Goal: Task Accomplishment & Management: Use online tool/utility

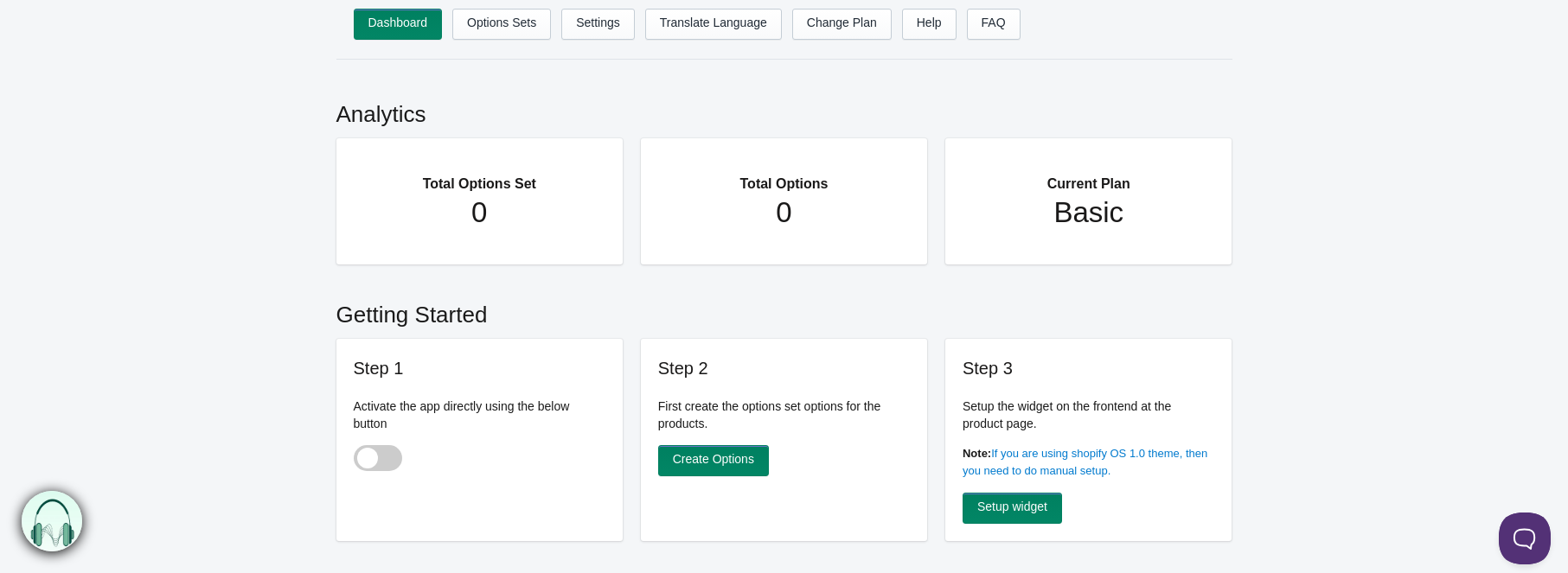
click at [390, 454] on span at bounding box center [378, 458] width 49 height 26
click at [355, 459] on input "checkbox" at bounding box center [355, 459] width 2 height 2
checkbox input "true"
click at [509, 29] on link "Options Sets" at bounding box center [501, 24] width 98 height 31
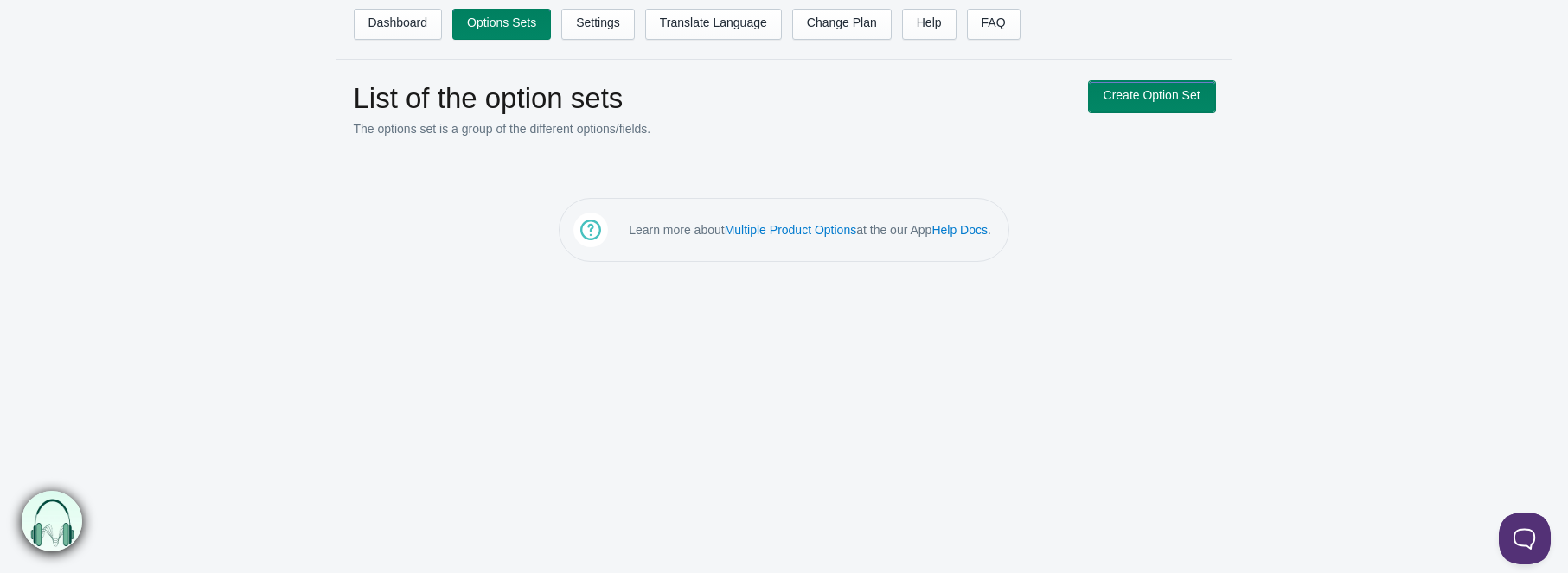
click at [1117, 98] on link "Create Option Set" at bounding box center [1152, 97] width 126 height 31
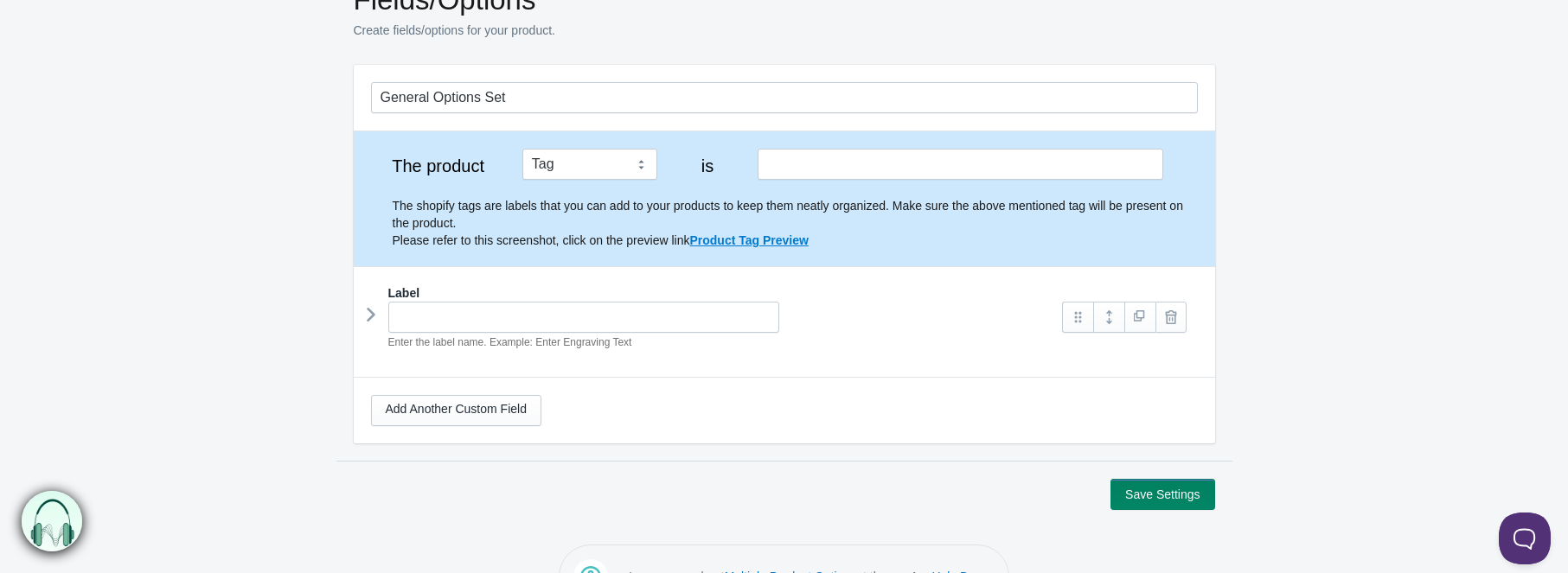
scroll to position [100, 0]
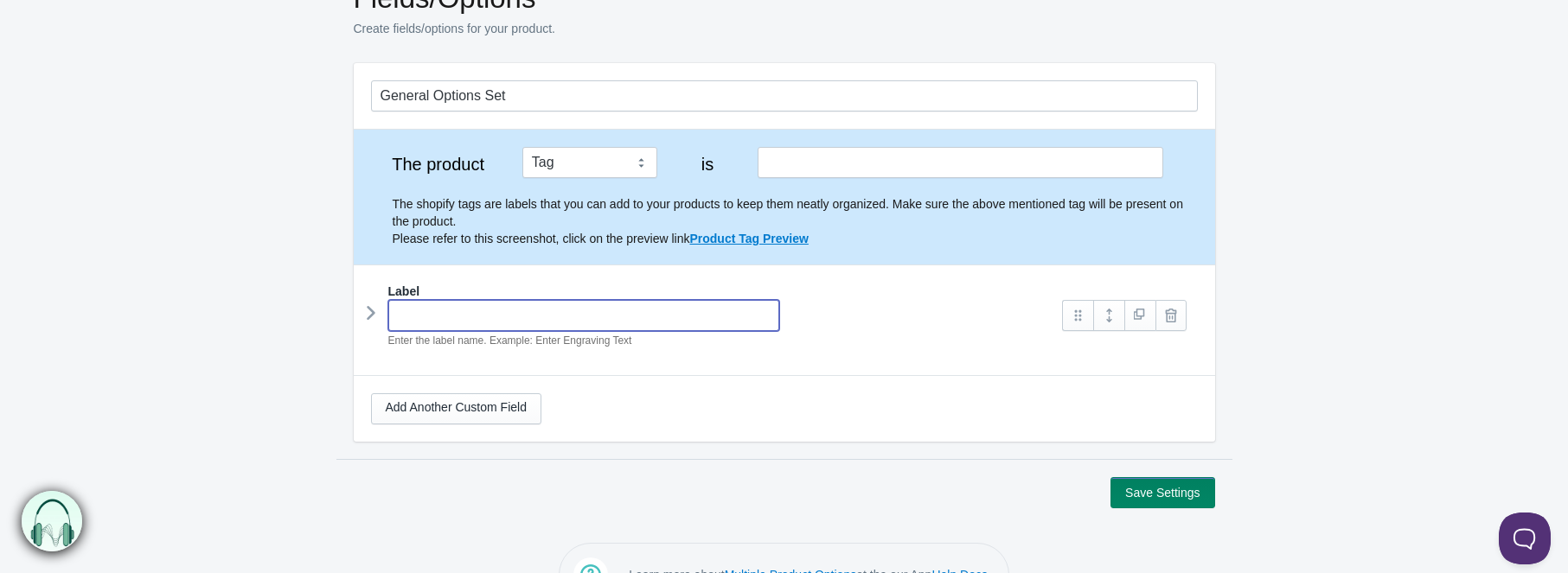
click at [631, 328] on input "text" at bounding box center [584, 315] width 391 height 31
type input "W"
type input "G"
type input "Envelope Style"
click at [662, 375] on hr at bounding box center [784, 375] width 862 height 1
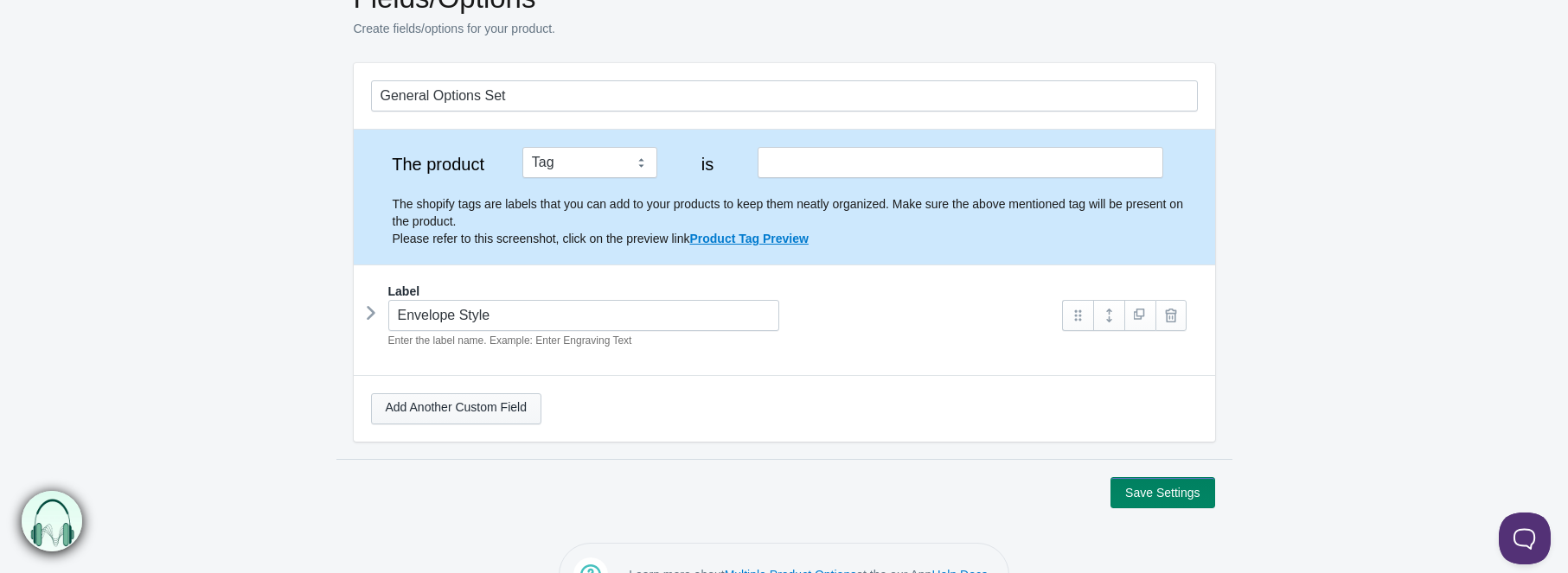
click at [524, 406] on link "Add Another Custom Field" at bounding box center [456, 408] width 170 height 31
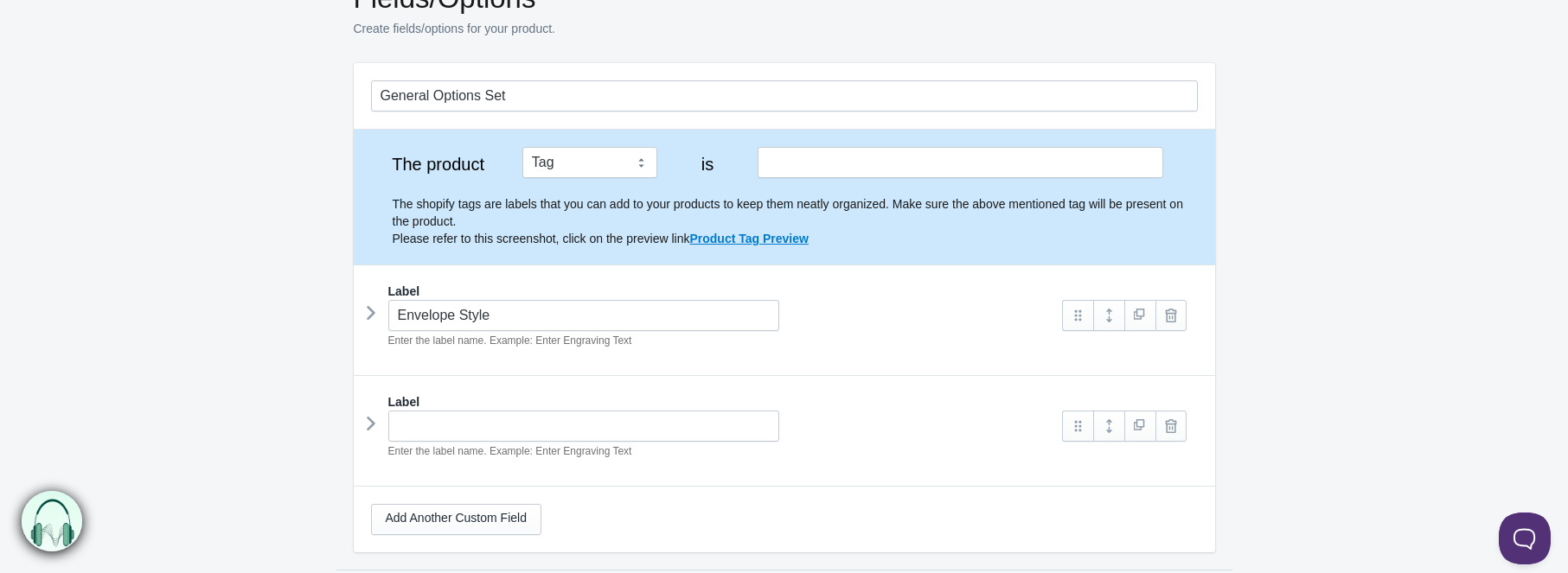
click at [371, 321] on icon at bounding box center [371, 312] width 0 height 26
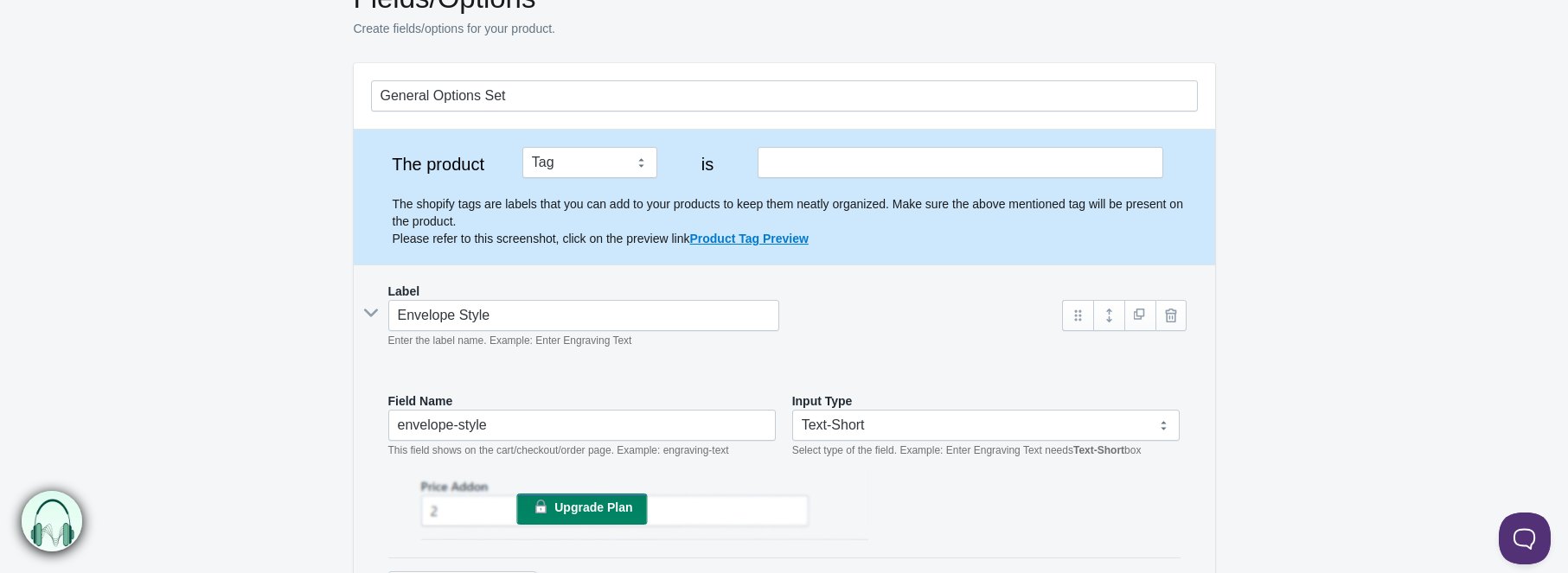
scroll to position [176, 0]
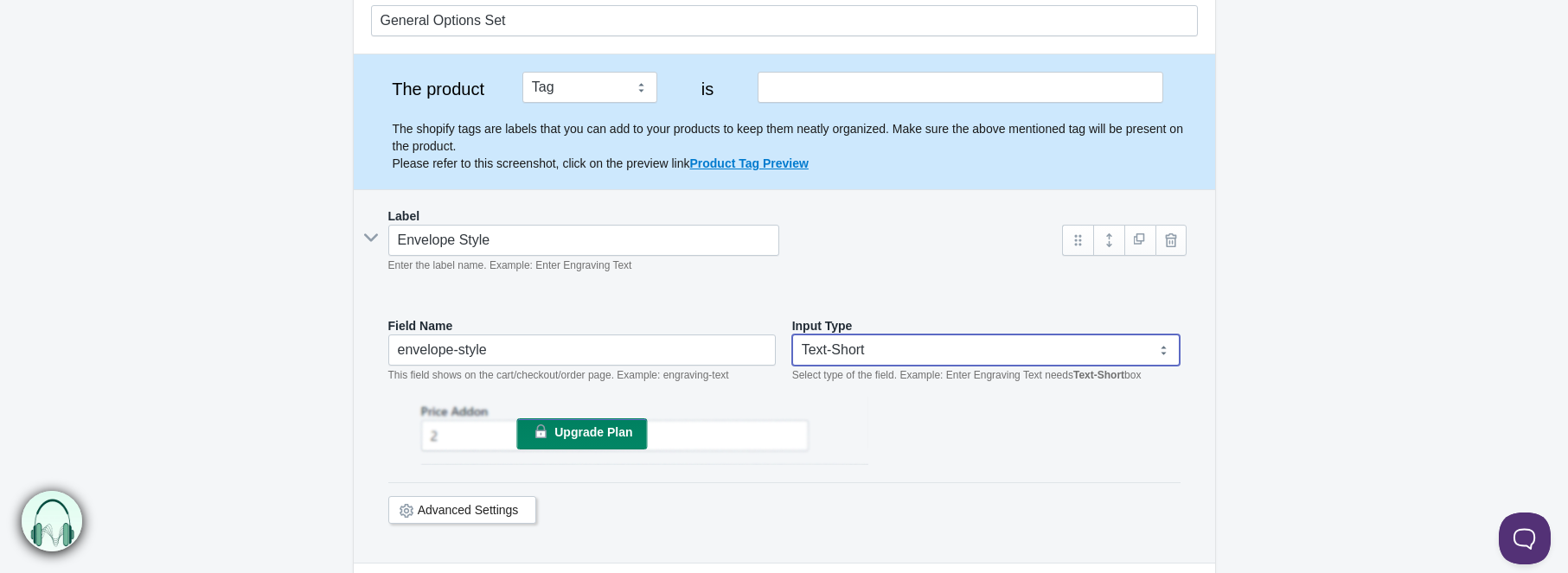
click at [860, 347] on select "Text-Short Text-Long Radio button Drop-down select Image Checkbox Datepicker" at bounding box center [987, 349] width 389 height 31
select select "4"
click at [792, 334] on select "Text-Short Text-Long Radio button Drop-down select Image Checkbox Datepicker" at bounding box center [987, 349] width 389 height 31
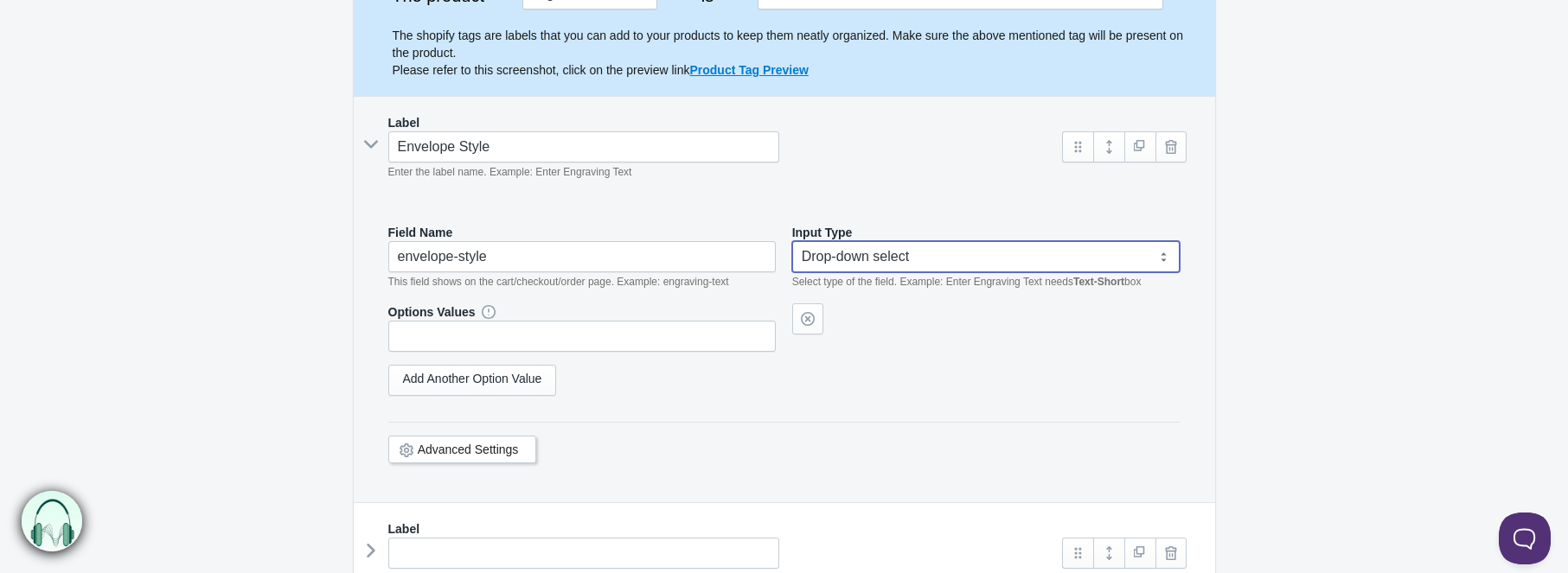
scroll to position [294, 0]
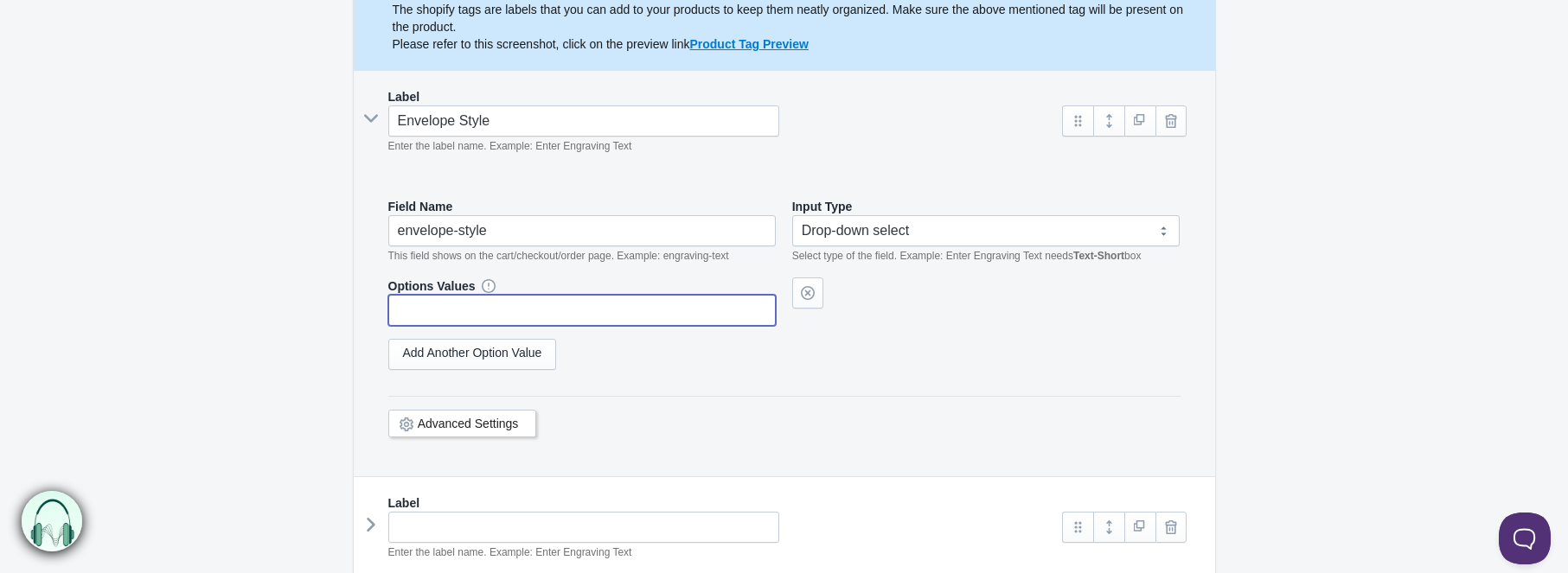
click at [631, 310] on input "text" at bounding box center [583, 310] width 389 height 31
click at [529, 355] on link "Add Another Option Value" at bounding box center [473, 354] width 169 height 31
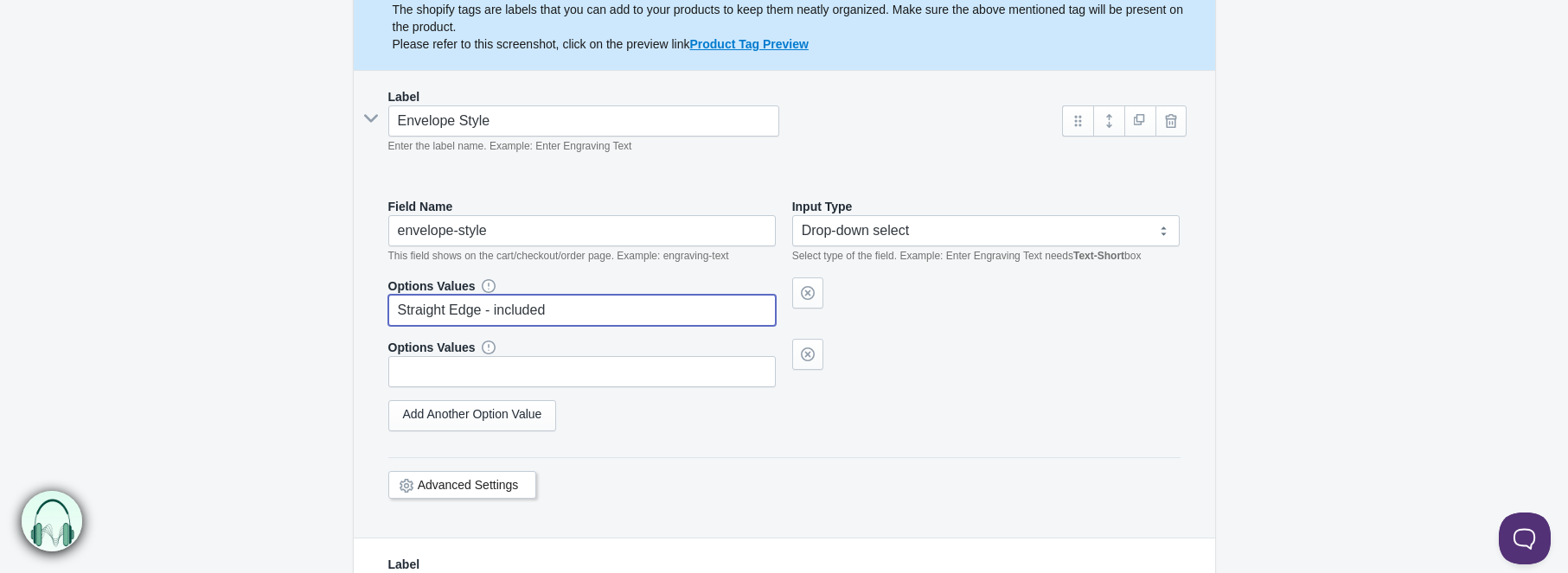
type input "Straight Edge - included"
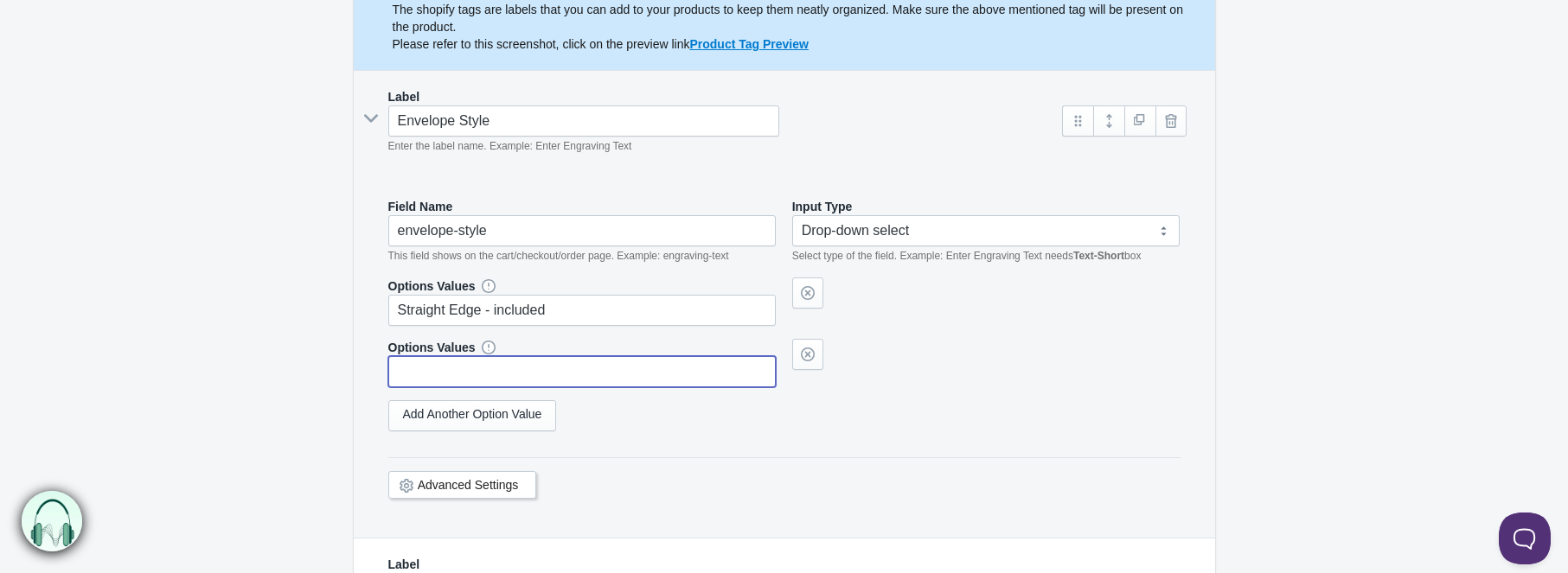
click at [513, 365] on input "text" at bounding box center [583, 371] width 389 height 31
click at [591, 376] on input "Euro (pointy) Flap Envelopes - .60 per card" at bounding box center [583, 371] width 389 height 31
click at [500, 483] on link "Advanced Settings" at bounding box center [469, 485] width 101 height 14
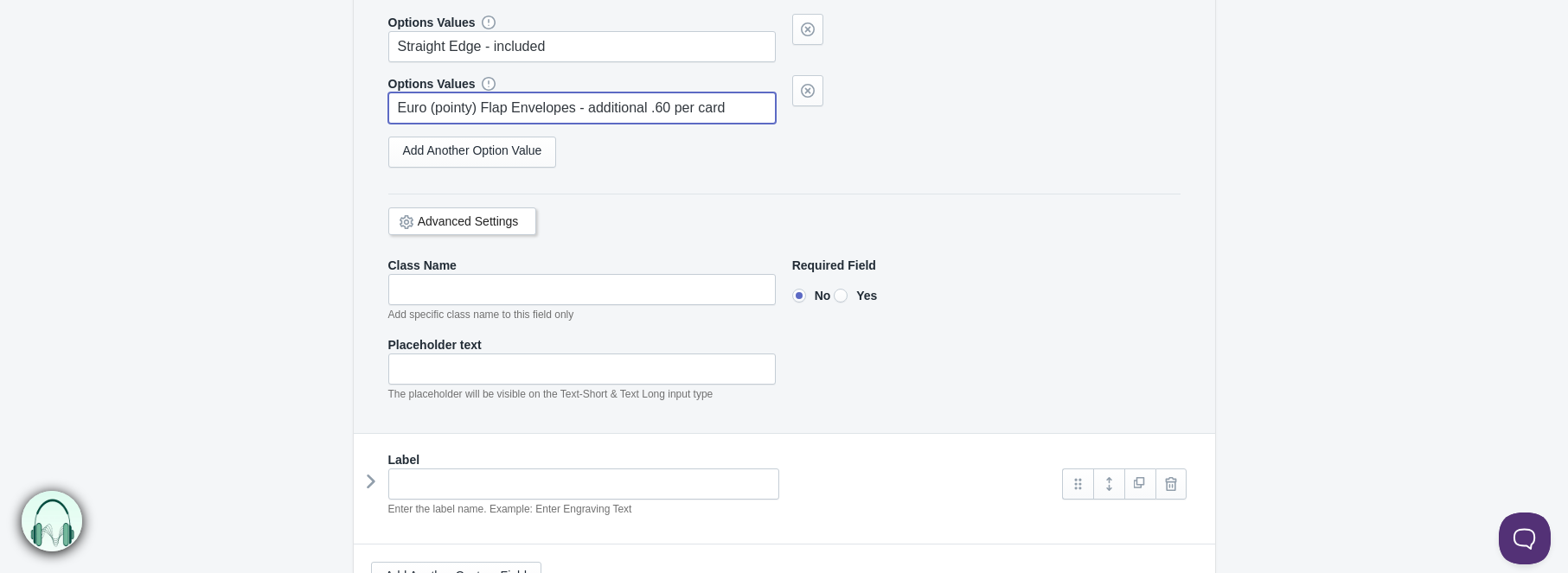
scroll to position [555, 0]
click at [637, 200] on div "Advanced Settings" at bounding box center [784, 222] width 792 height 51
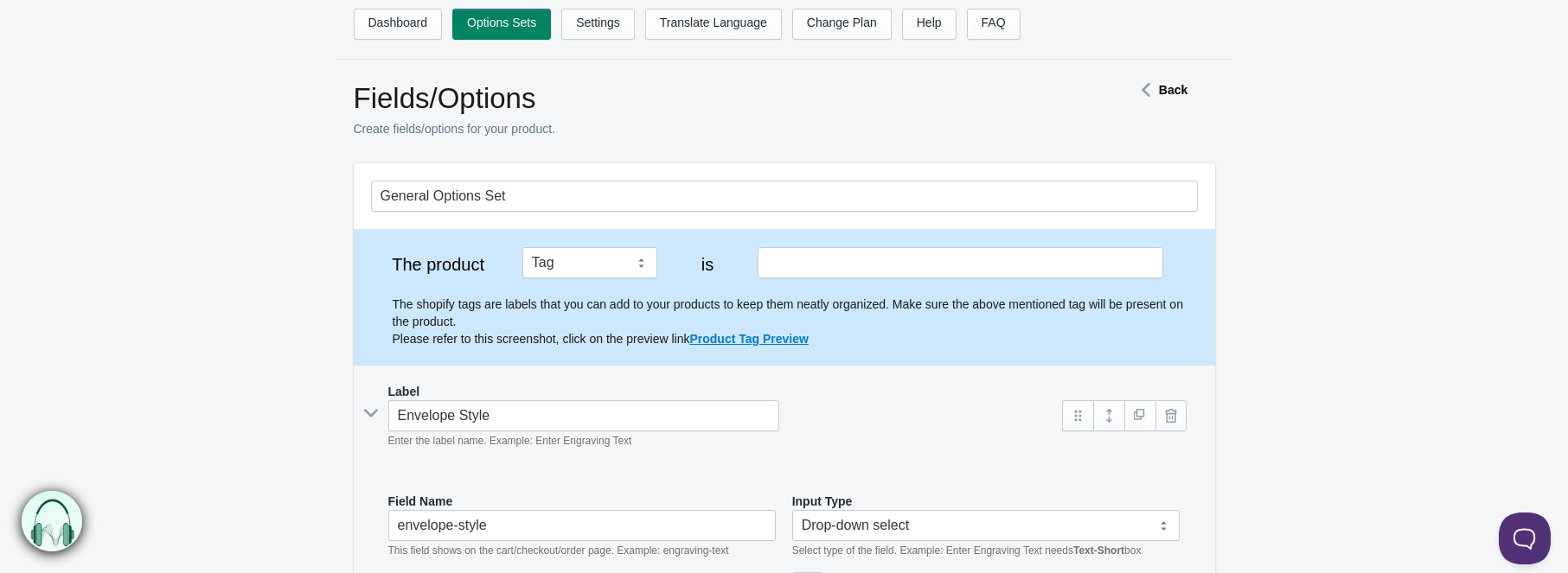
scroll to position [7, 0]
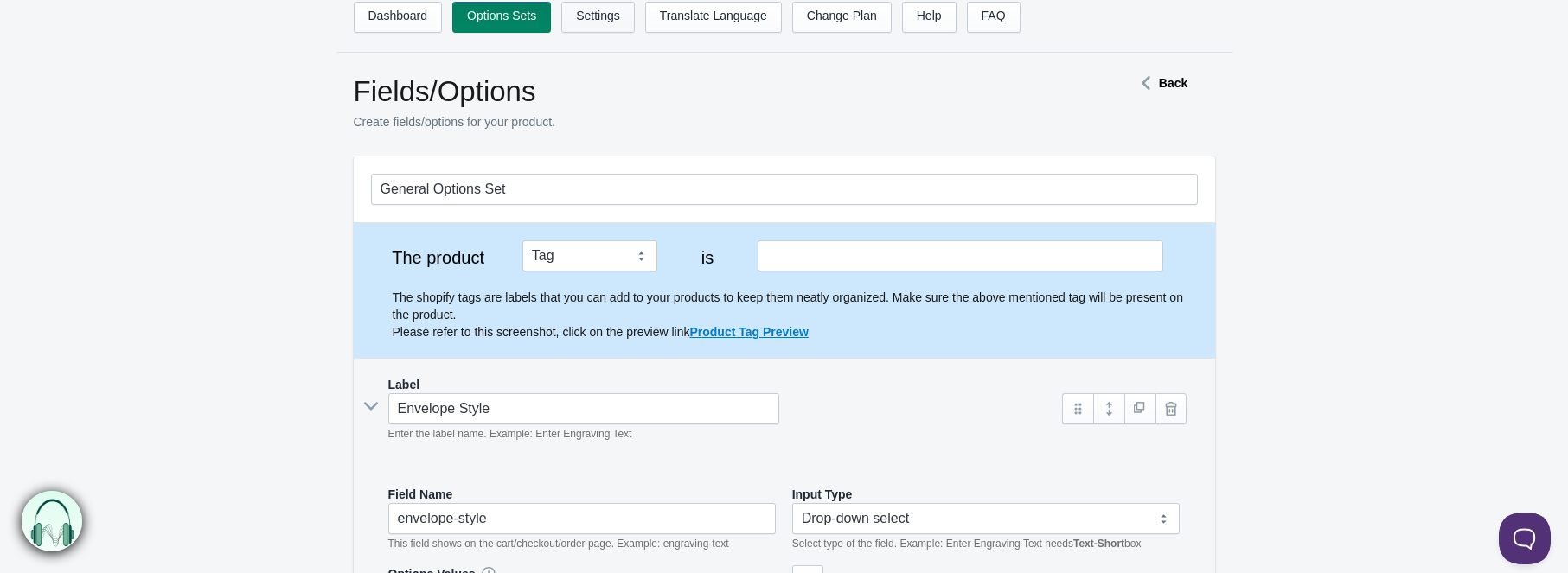
type input "Euro (pointy) Flap Envelopes - additional .60 per card"
click at [620, 2] on link "Settings" at bounding box center [597, 17] width 74 height 31
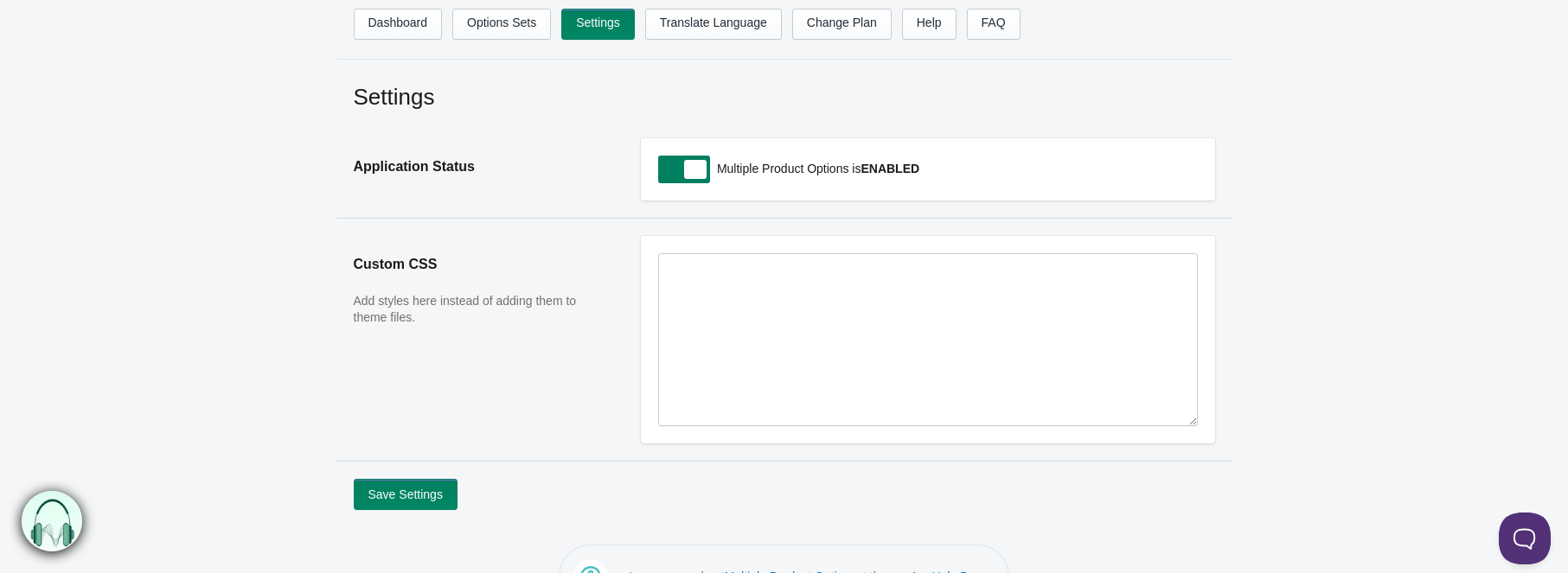
click at [694, 173] on span at bounding box center [684, 169] width 51 height 27
click at [659, 171] on input "checkbox" at bounding box center [659, 170] width 2 height 2
checkbox input "false"
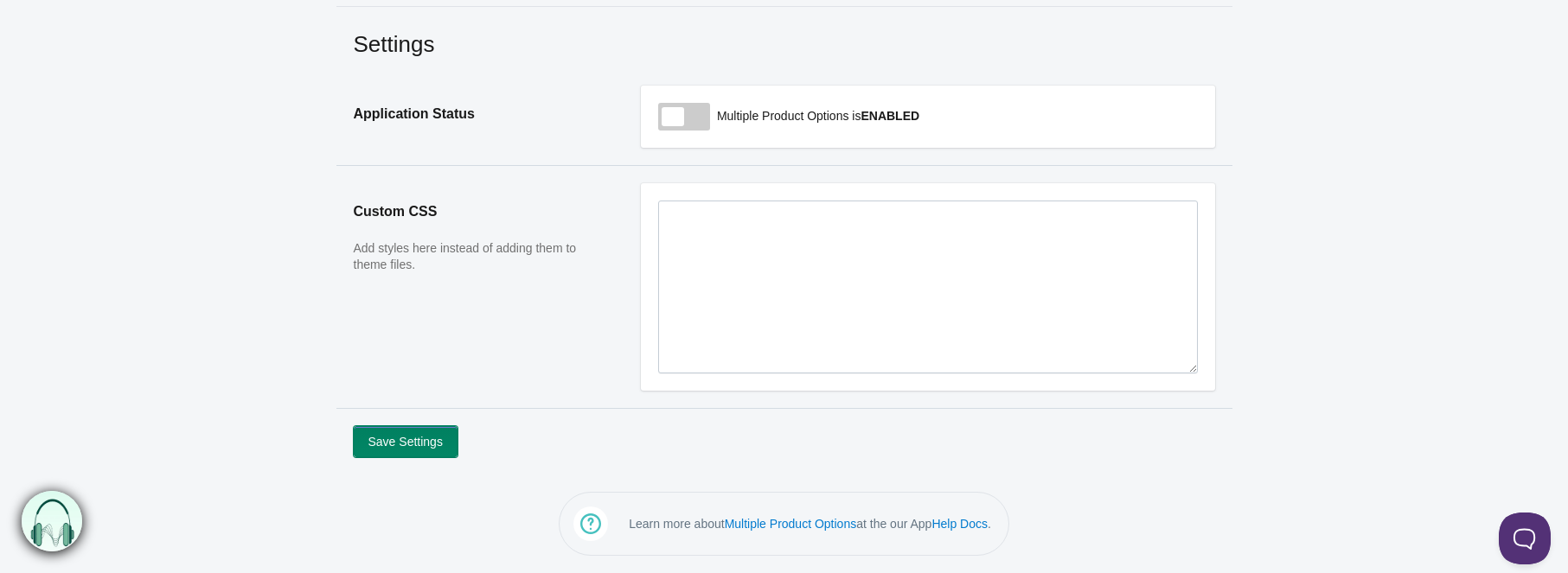
click at [429, 442] on button "Save Settings" at bounding box center [406, 441] width 104 height 31
